Goal: Find specific page/section: Find specific page/section

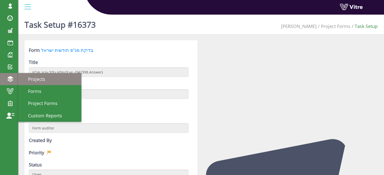
click at [37, 79] on span "Projects" at bounding box center [33, 79] width 23 height 6
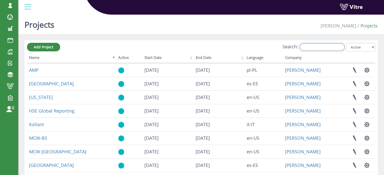
click at [316, 47] on input "Search:" at bounding box center [322, 47] width 45 height 8
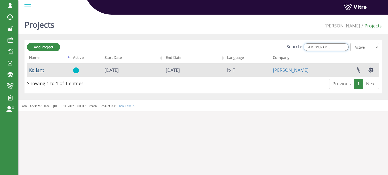
type input "[PERSON_NAME]"
click at [31, 68] on link "Kollant" at bounding box center [36, 70] width 15 height 6
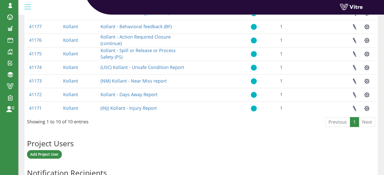
scroll to position [278, 0]
